Goal: Complete application form

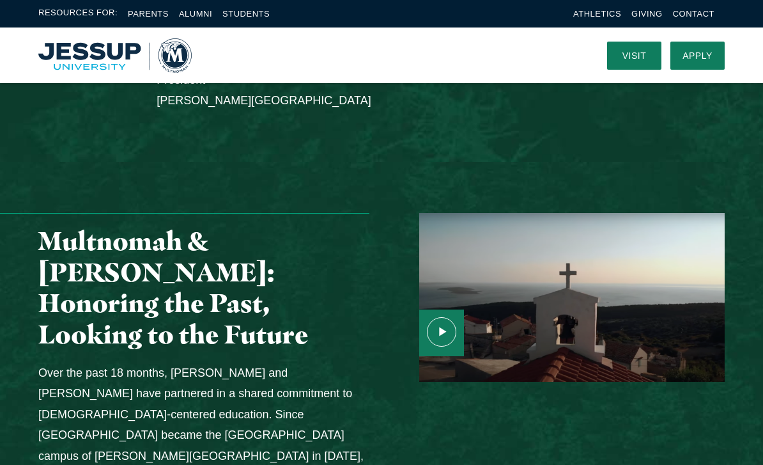
scroll to position [1451, 0]
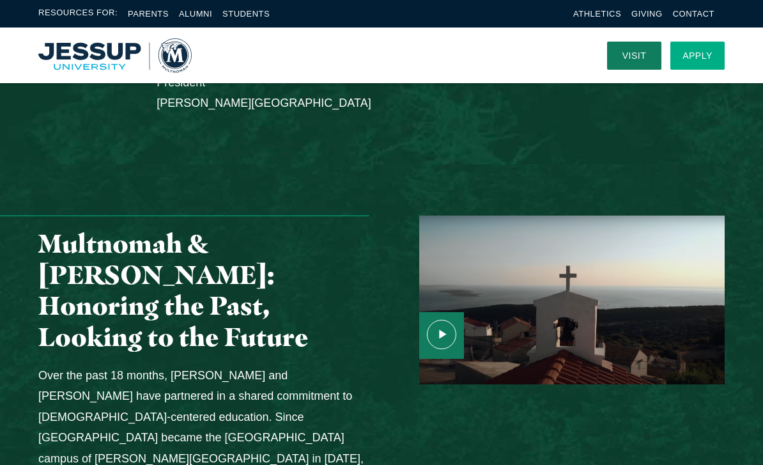
click at [708, 44] on link "Apply" at bounding box center [698, 56] width 54 height 28
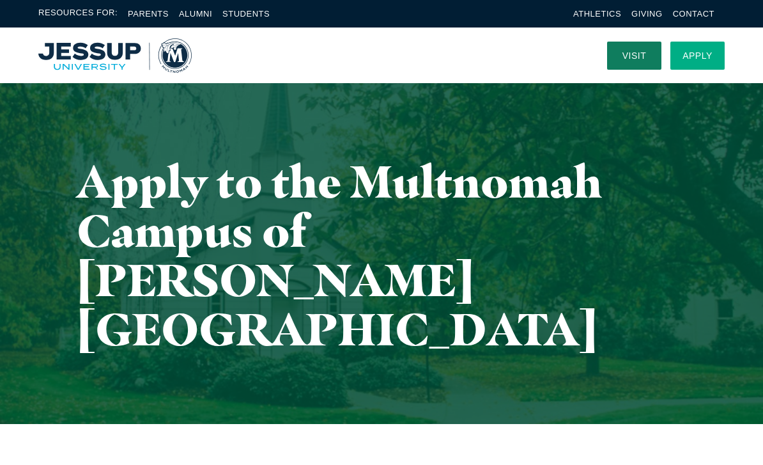
click at [698, 61] on link "Apply" at bounding box center [698, 56] width 54 height 28
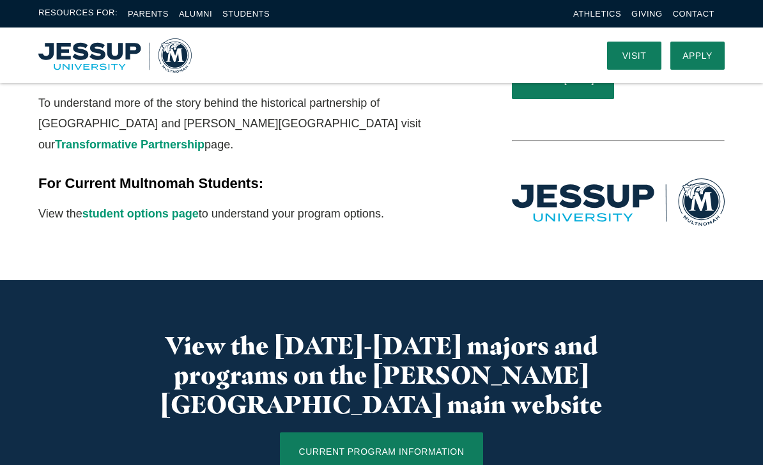
scroll to position [570, 0]
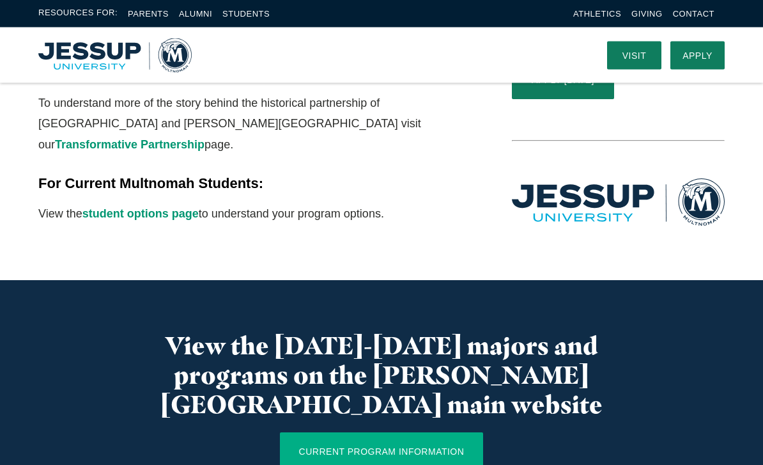
click at [455, 433] on link "CURRENT PROGRAM INFORMATION" at bounding box center [382, 452] width 204 height 38
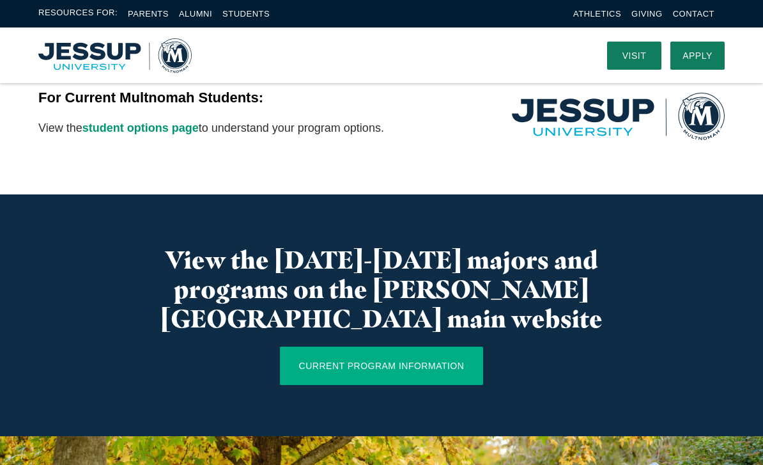
scroll to position [622, 0]
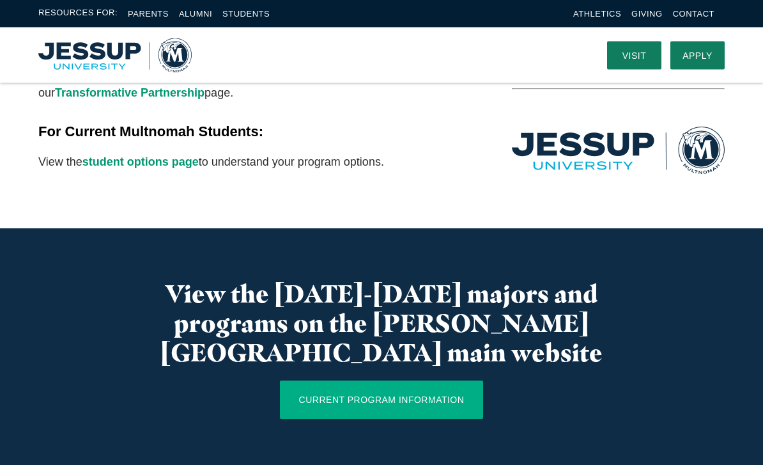
click at [467, 381] on link "CURRENT PROGRAM INFORMATION" at bounding box center [382, 400] width 204 height 38
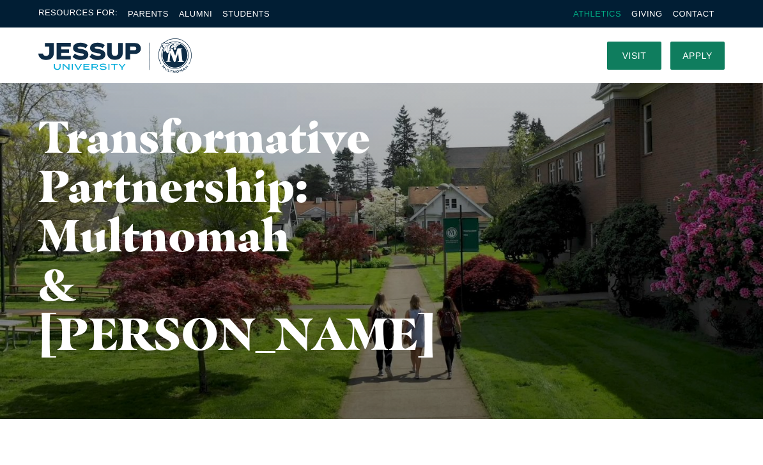
click at [616, 10] on link "Athletics" at bounding box center [598, 14] width 48 height 10
